Goal: Task Accomplishment & Management: Manage account settings

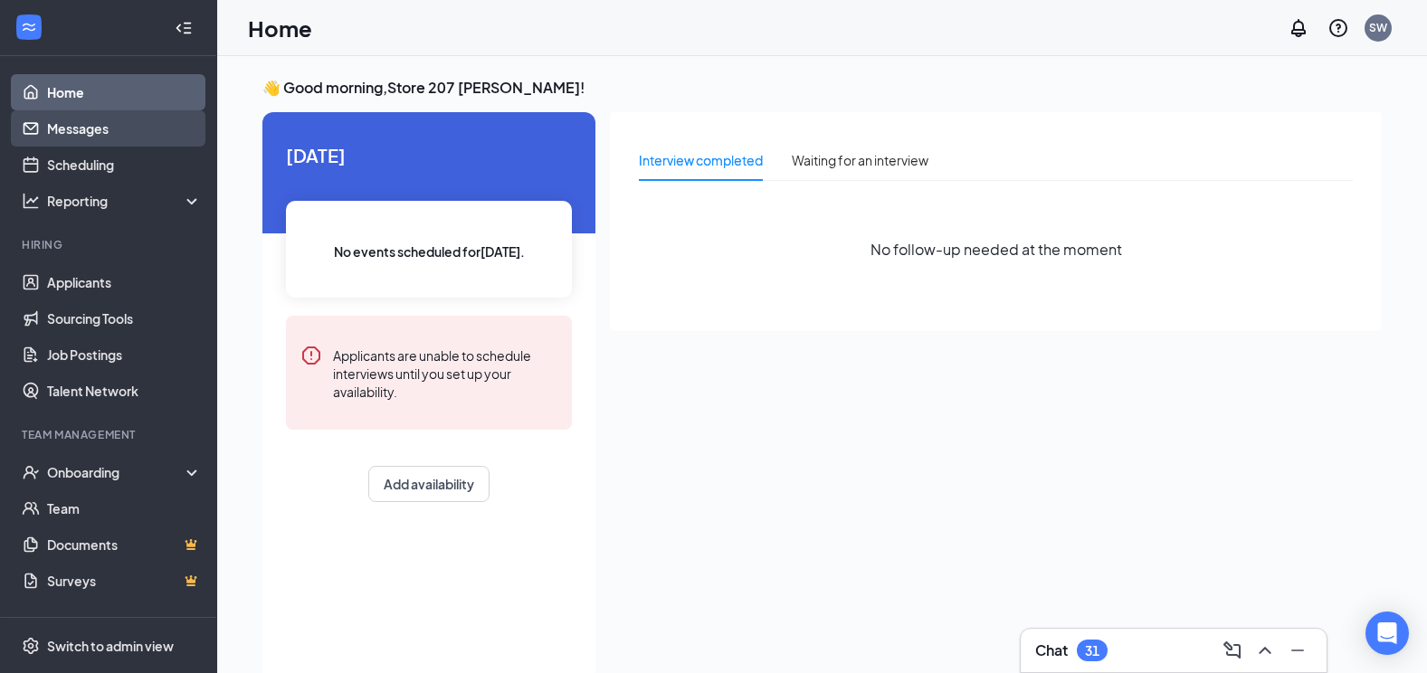
click at [78, 122] on link "Messages" at bounding box center [124, 128] width 155 height 36
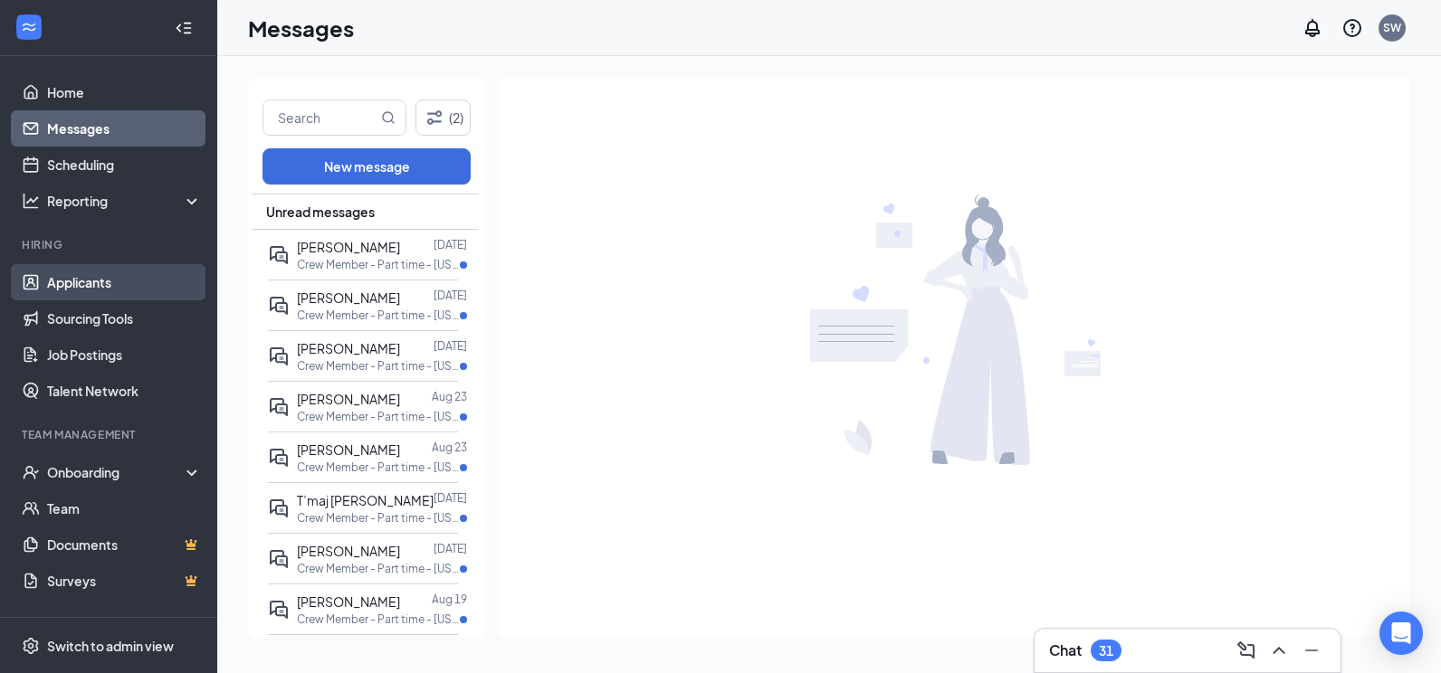
click at [71, 272] on link "Applicants" at bounding box center [124, 282] width 155 height 36
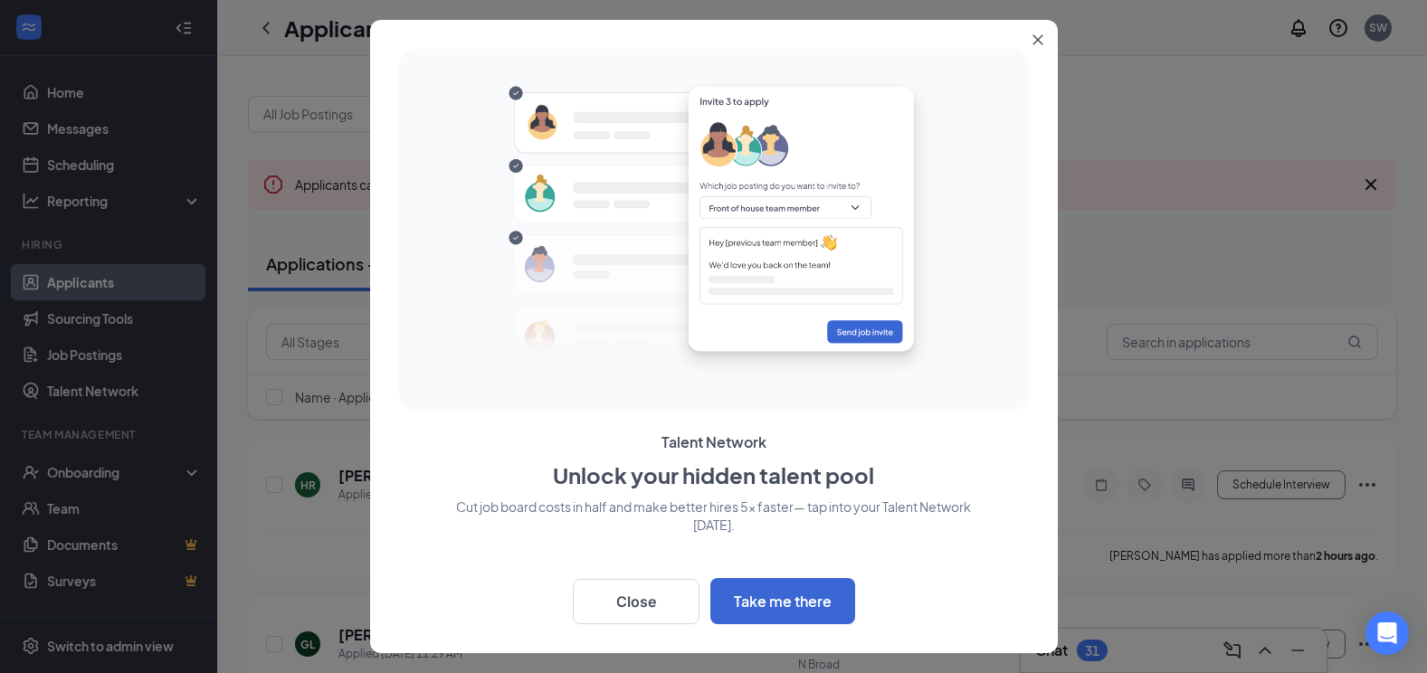
click at [1043, 41] on icon "Close" at bounding box center [1038, 39] width 11 height 11
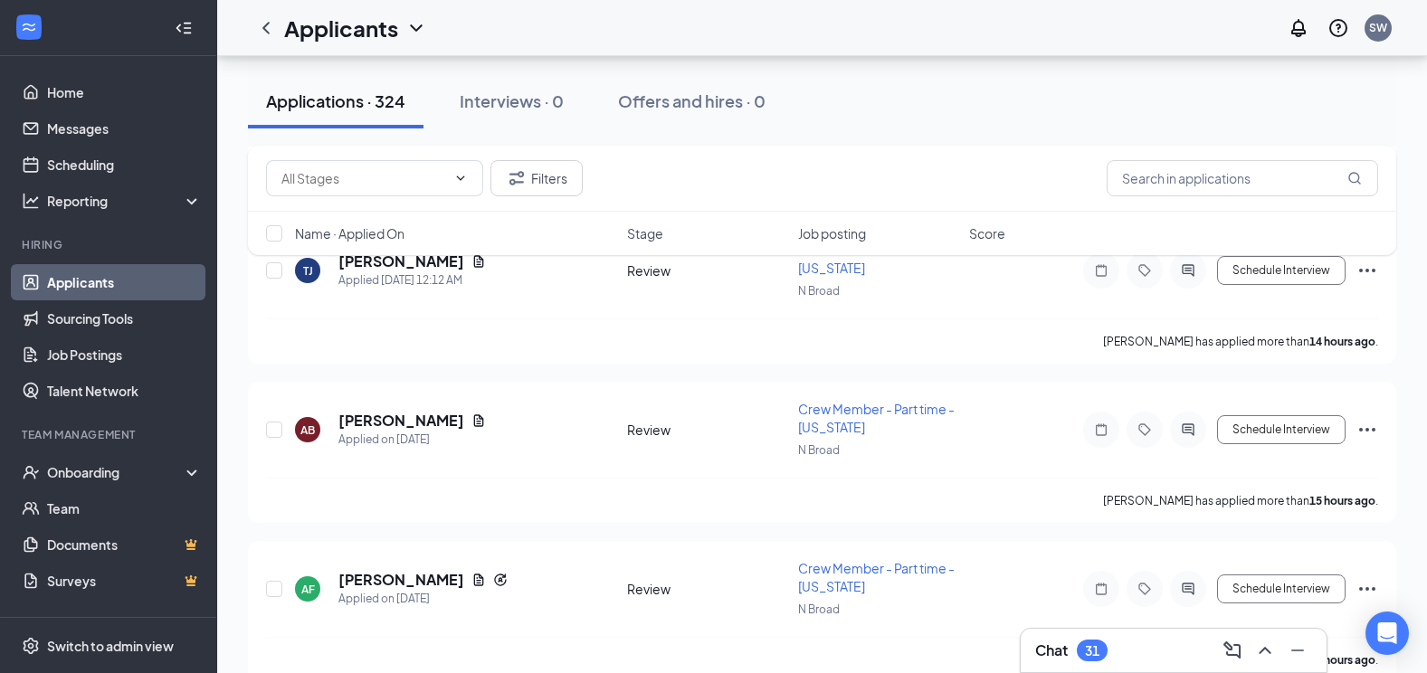
scroll to position [543, 0]
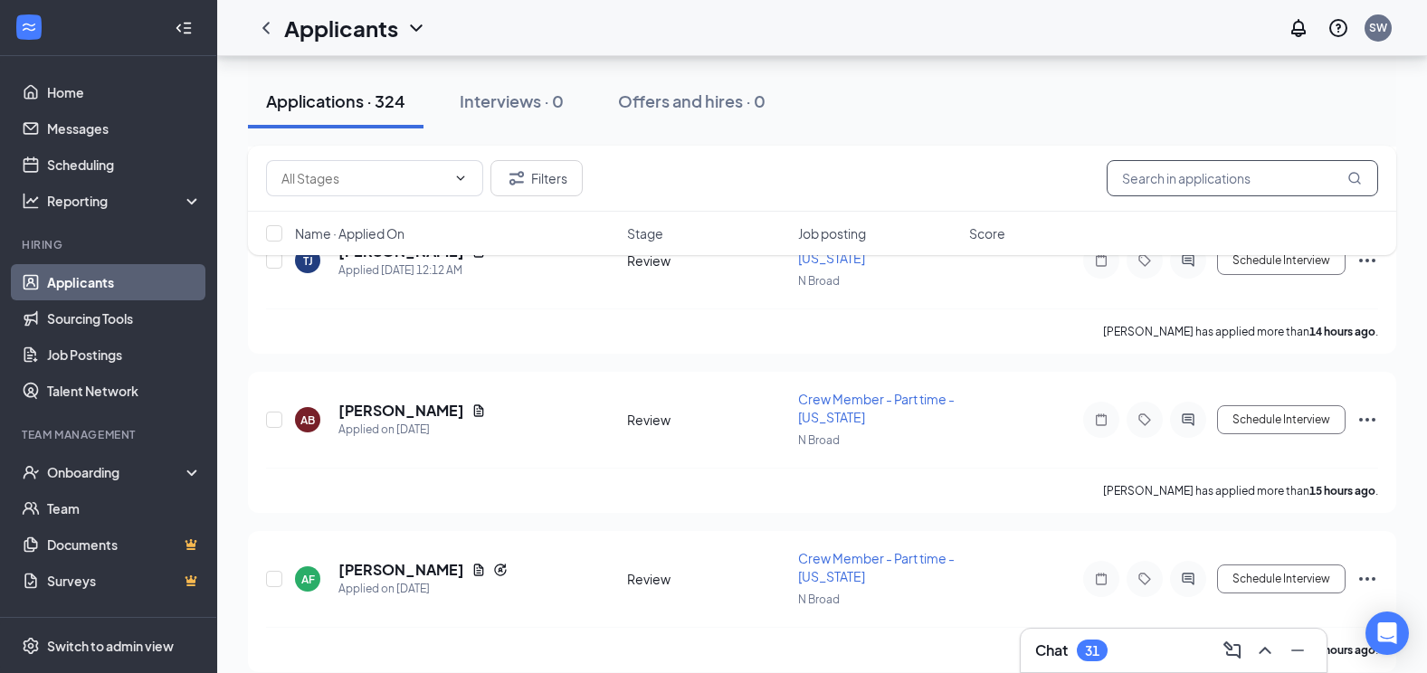
click at [1241, 185] on input "text" at bounding box center [1243, 178] width 272 height 36
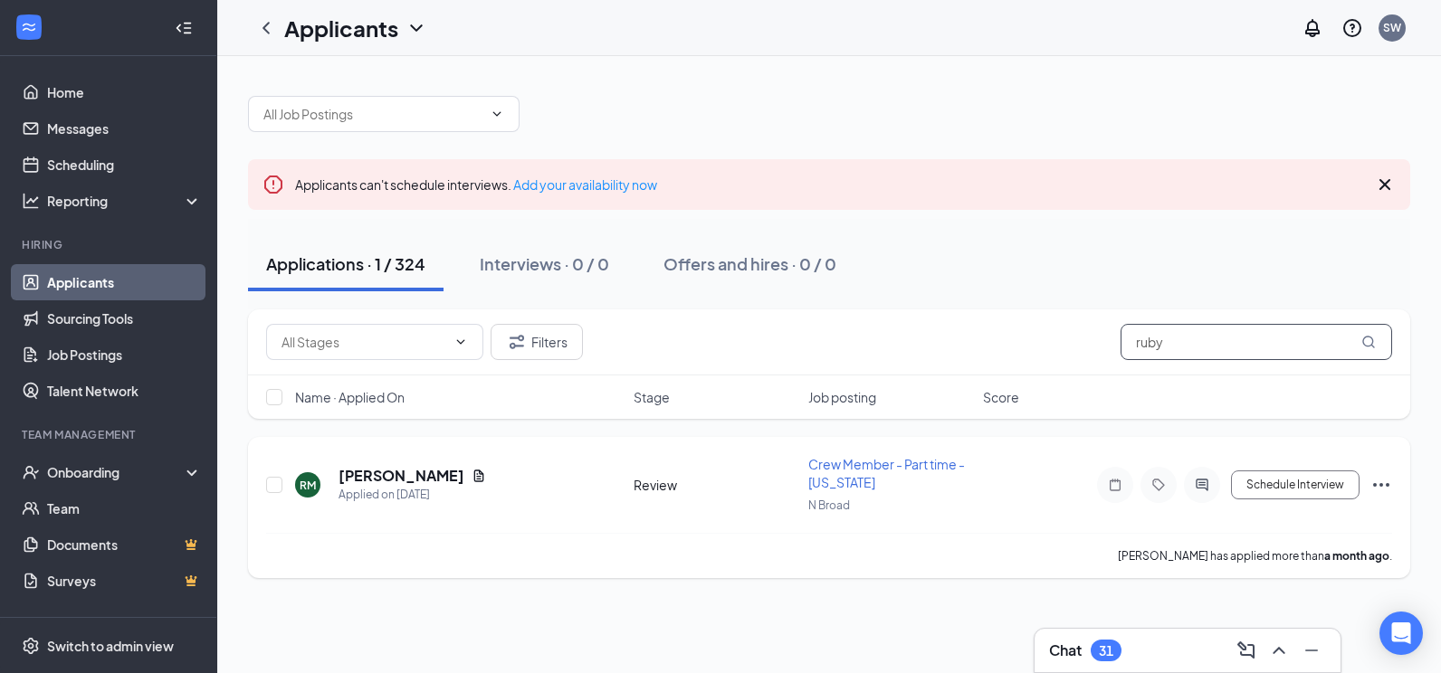
type input "ruby"
click at [381, 473] on h5 "[PERSON_NAME]" at bounding box center [402, 476] width 126 height 20
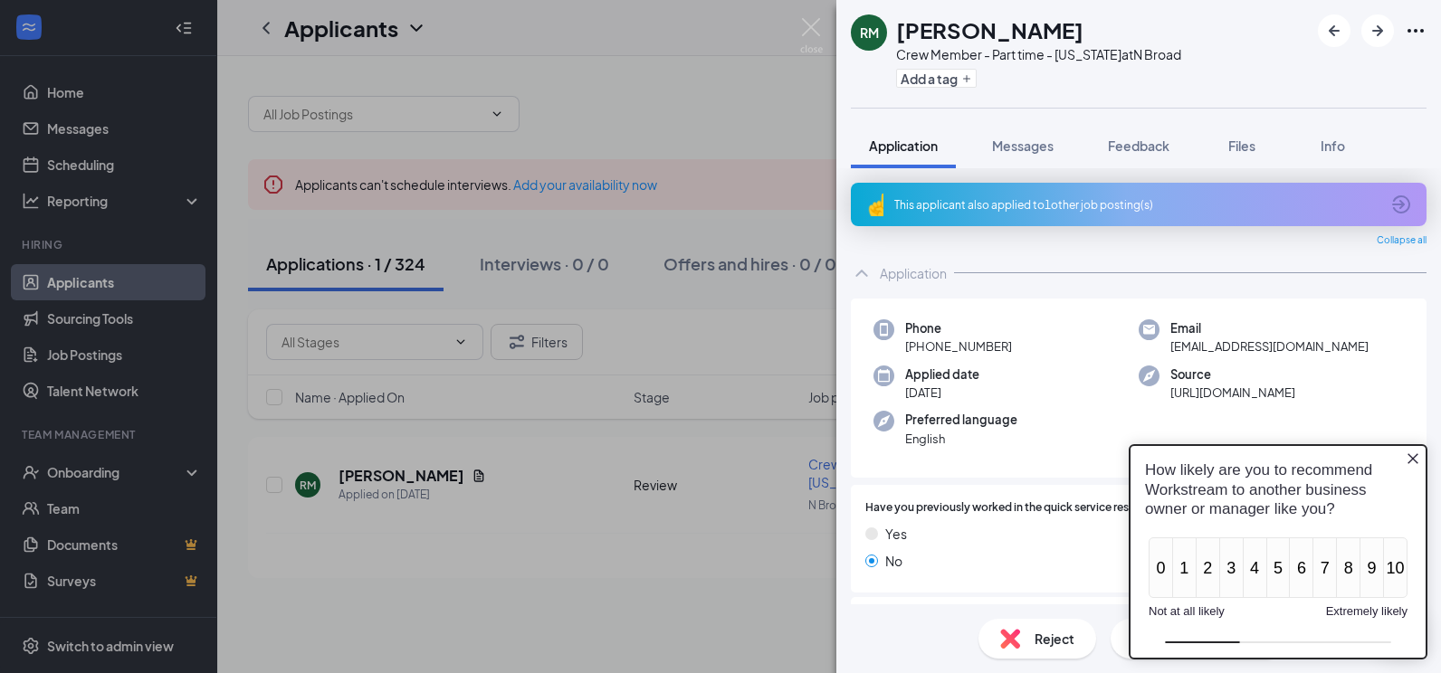
click at [644, 610] on div "RM [PERSON_NAME] Crew Member - Part time - [US_STATE] at N Broad Add a tag Appl…" at bounding box center [720, 336] width 1441 height 673
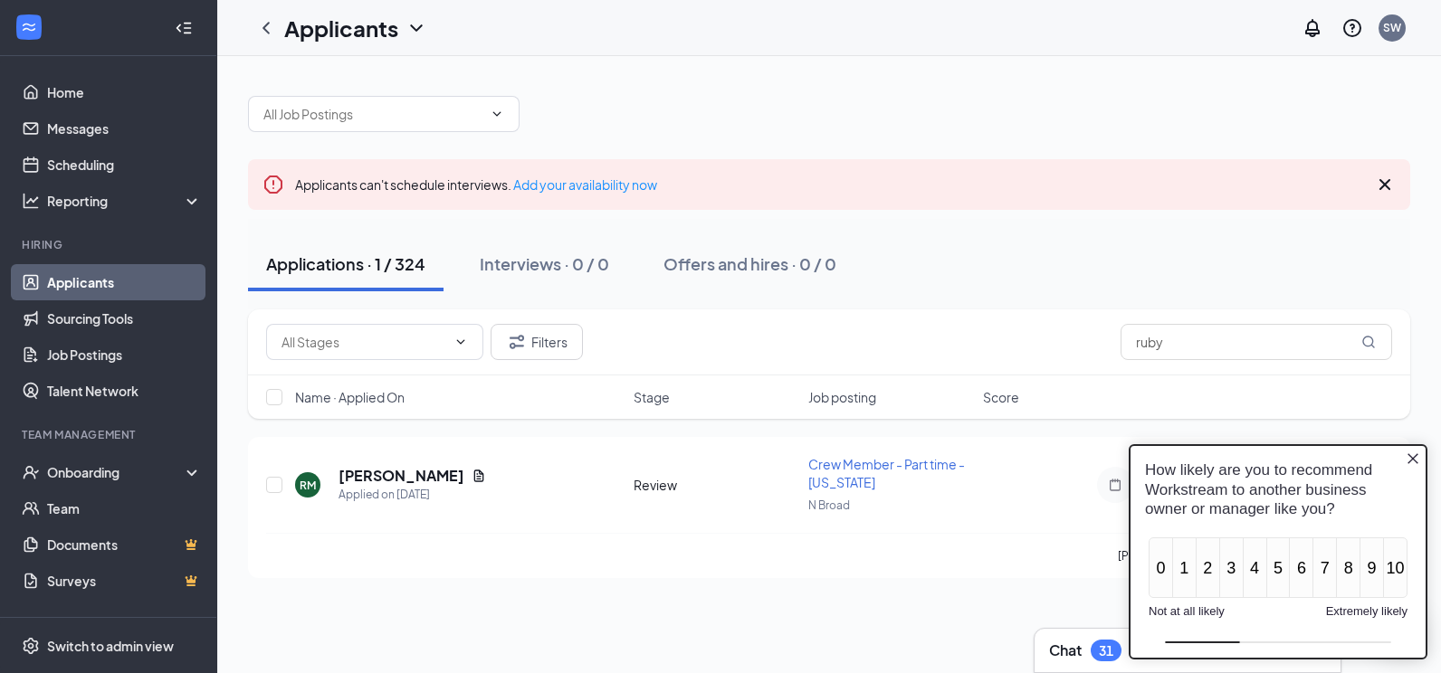
click at [1417, 463] on icon "Close button" at bounding box center [1413, 458] width 11 height 11
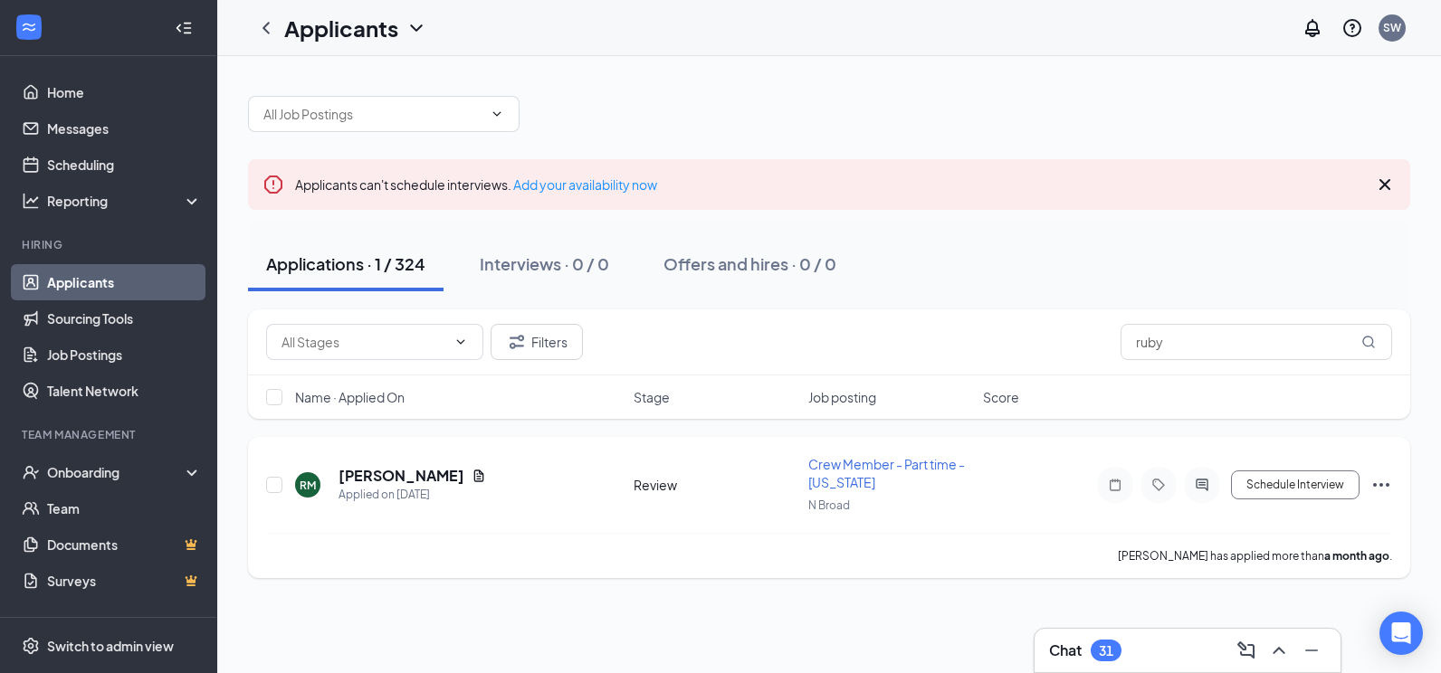
click at [922, 522] on div "[PERSON_NAME] [PERSON_NAME] Applied on [DATE] Review Crew Member - Part time - …" at bounding box center [829, 494] width 1126 height 78
click at [384, 472] on h5 "[PERSON_NAME]" at bounding box center [402, 476] width 126 height 20
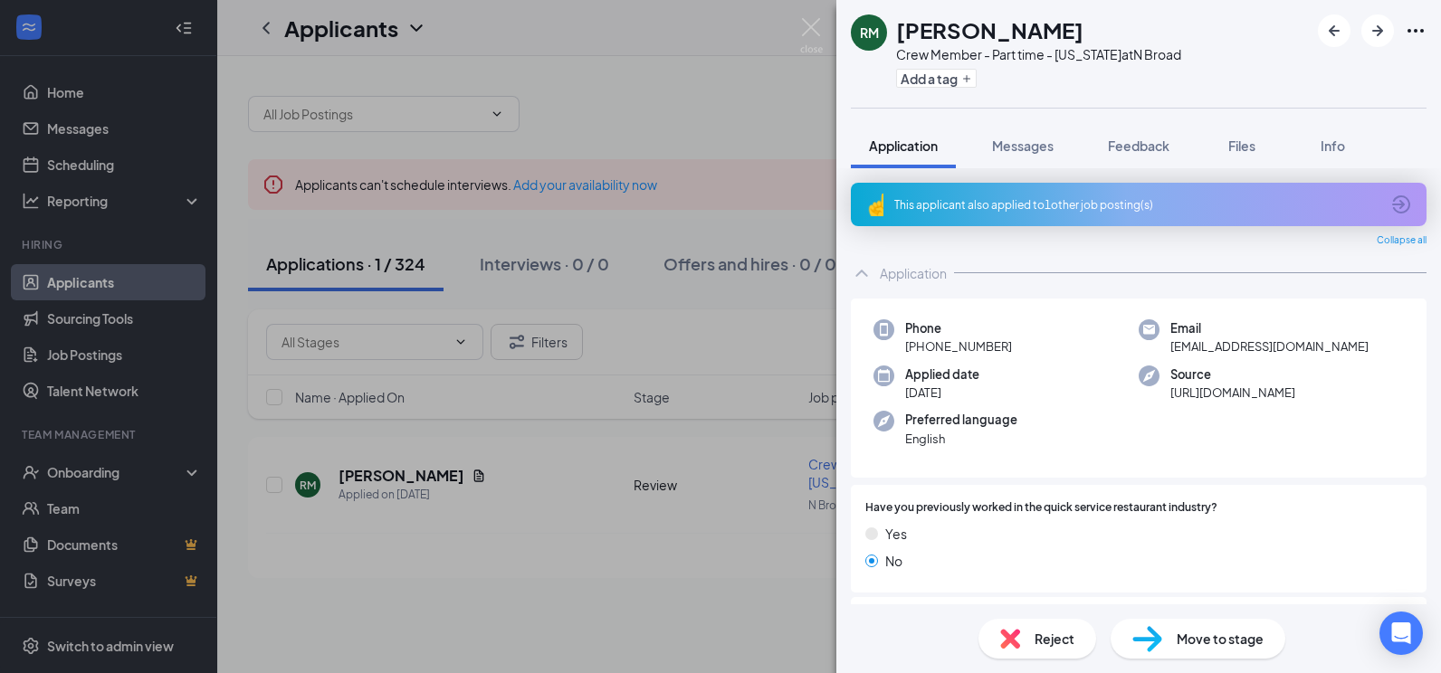
click at [520, 606] on div "RM [PERSON_NAME] Crew Member - Part time - [US_STATE] at N Broad Add a tag Appl…" at bounding box center [720, 336] width 1441 height 673
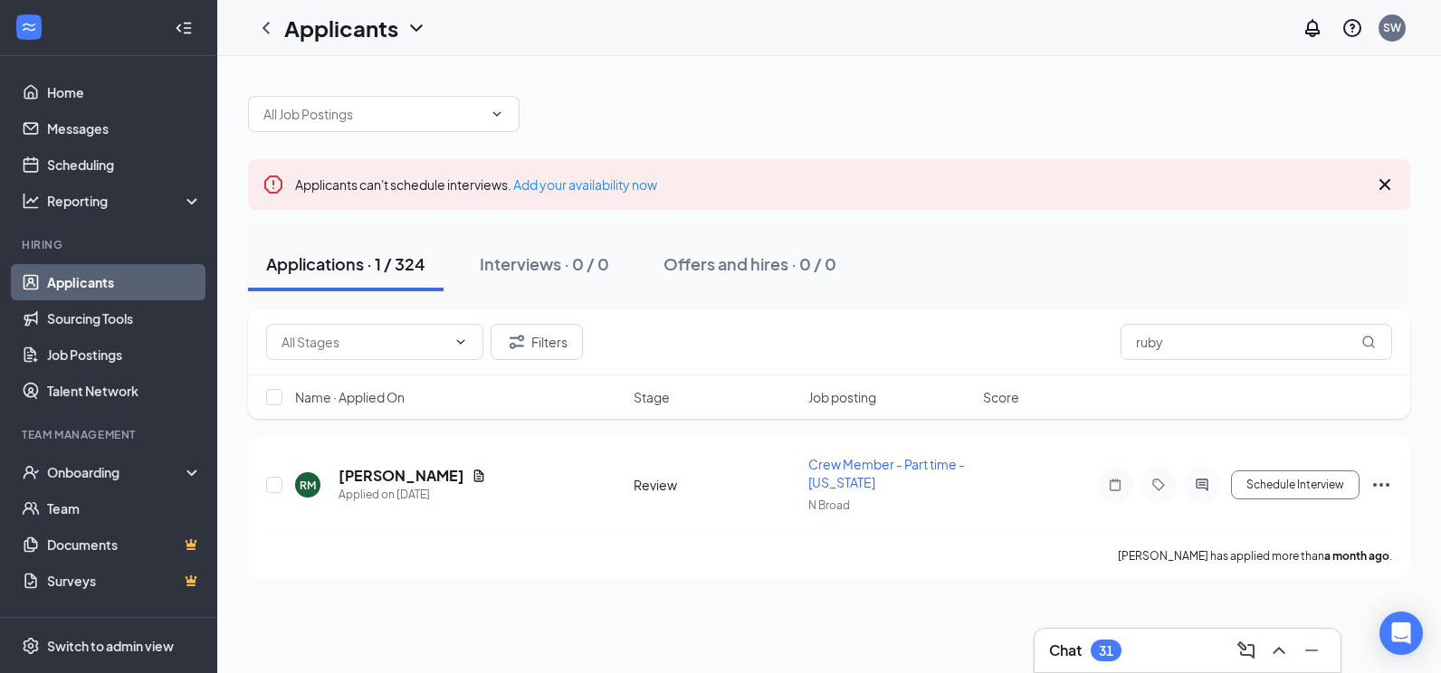
click at [1059, 109] on div at bounding box center [829, 105] width 1162 height 54
click at [119, 475] on div "Onboarding" at bounding box center [116, 472] width 139 height 18
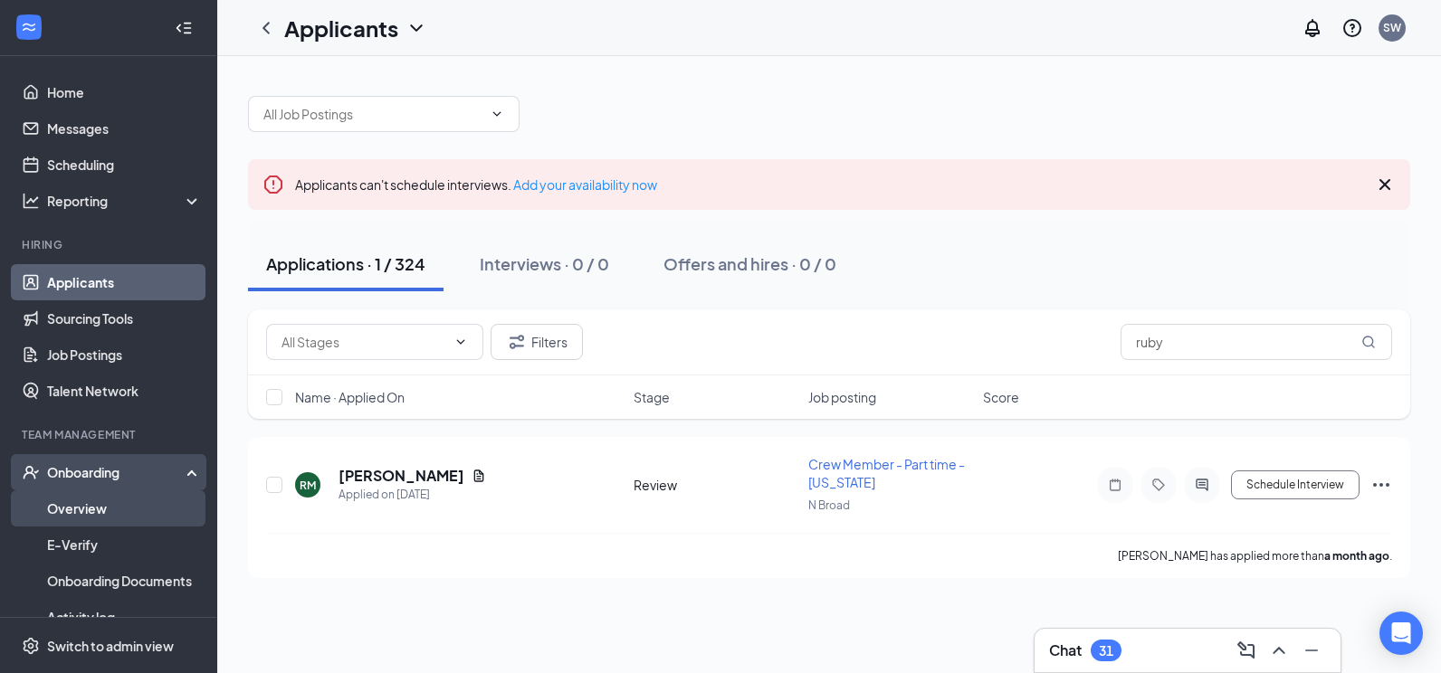
click at [100, 502] on link "Overview" at bounding box center [124, 509] width 155 height 36
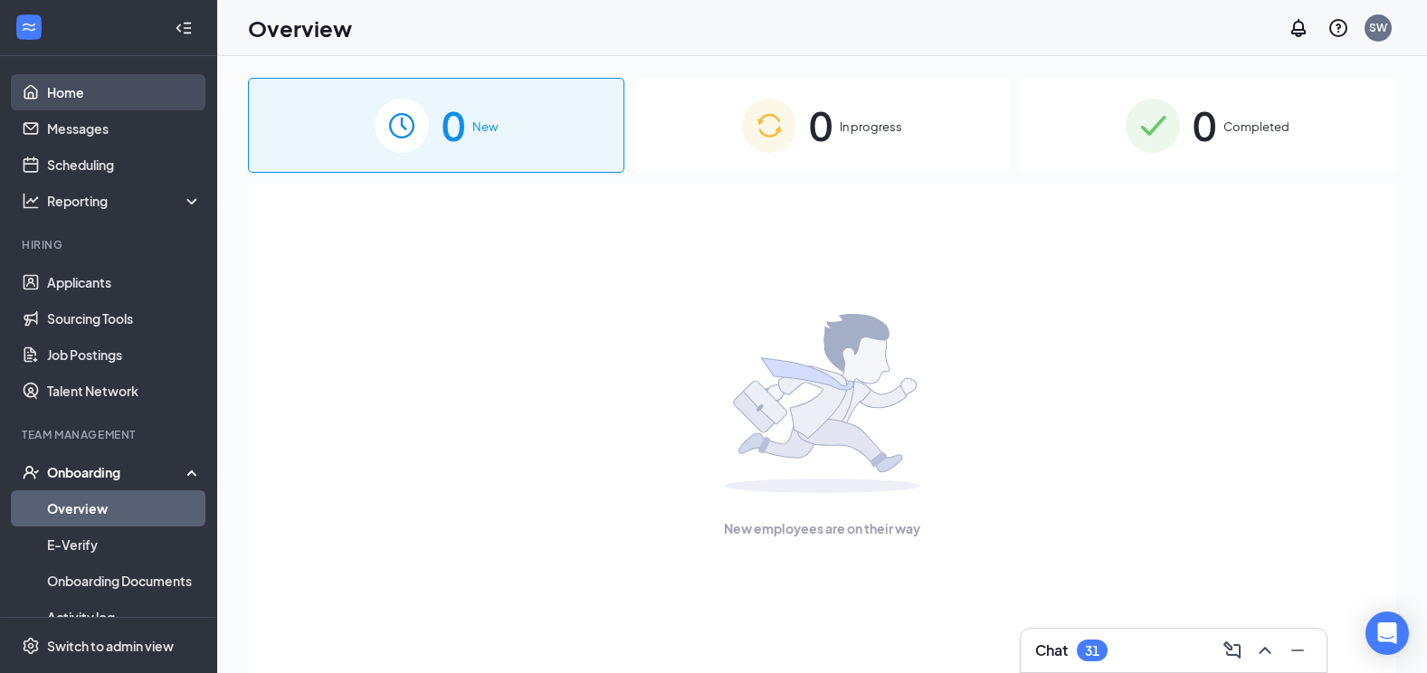
click at [88, 91] on link "Home" at bounding box center [124, 92] width 155 height 36
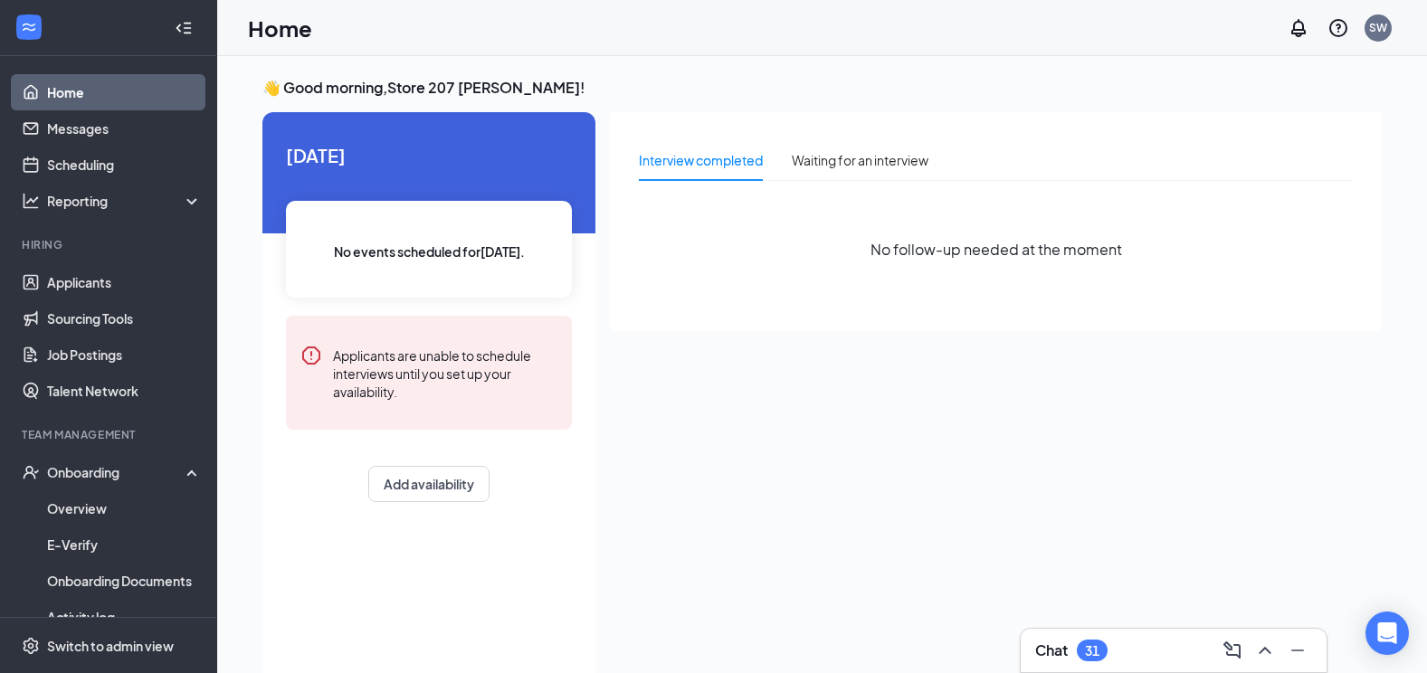
click at [79, 92] on link "Home" at bounding box center [124, 92] width 155 height 36
